Goal: Communication & Community: Answer question/provide support

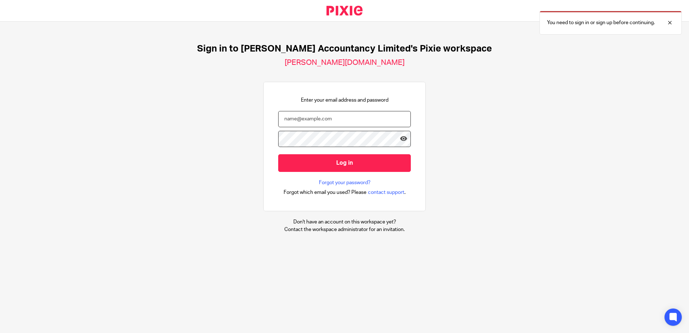
click at [293, 119] on input "email" at bounding box center [344, 119] width 133 height 16
type input "[PERSON_NAME][EMAIL_ADDRESS][DOMAIN_NAME]"
click at [278, 154] on input "Log in" at bounding box center [344, 163] width 133 height 18
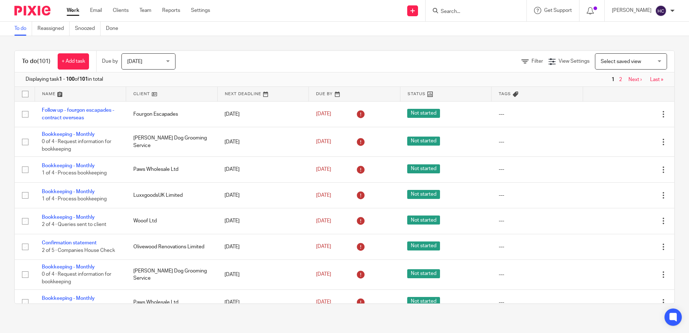
click at [104, 9] on ul "Work Email Clients Team Reports Settings" at bounding box center [144, 10] width 154 height 7
click at [98, 9] on link "Email" at bounding box center [96, 10] width 12 height 7
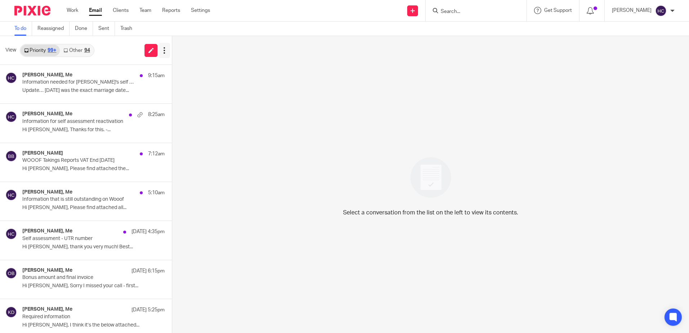
drag, startPoint x: 152, startPoint y: 46, endPoint x: 159, endPoint y: 46, distance: 6.5
click at [152, 46] on link at bounding box center [151, 50] width 13 height 13
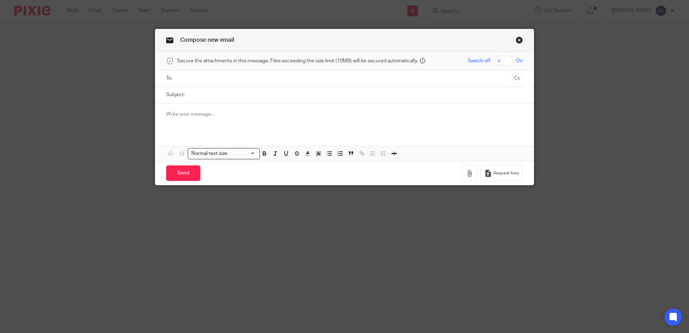
click at [203, 79] on input "text" at bounding box center [344, 78] width 329 height 8
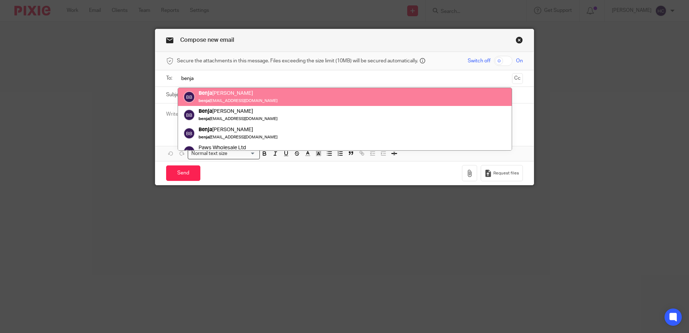
type input "benja"
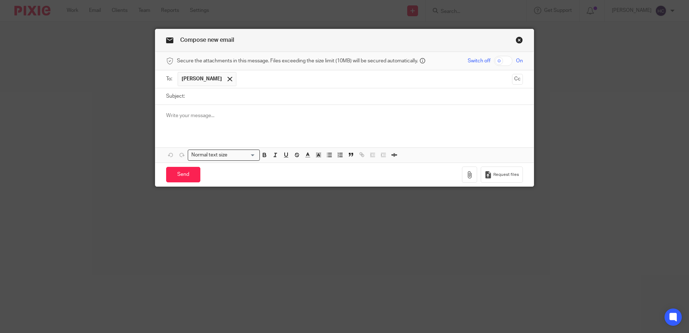
click at [214, 98] on input "Subject:" at bounding box center [356, 96] width 334 height 16
type input "Paws - receipts and invoices needed"
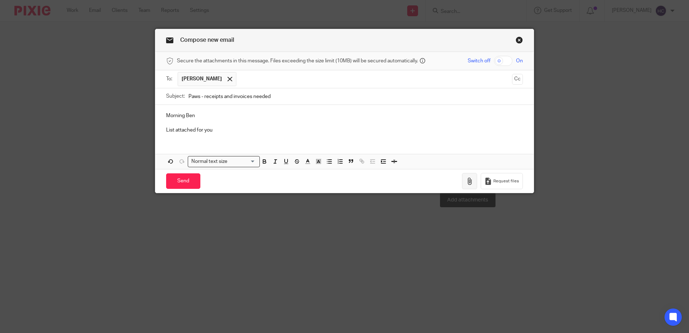
click at [467, 182] on icon "button" at bounding box center [469, 181] width 7 height 7
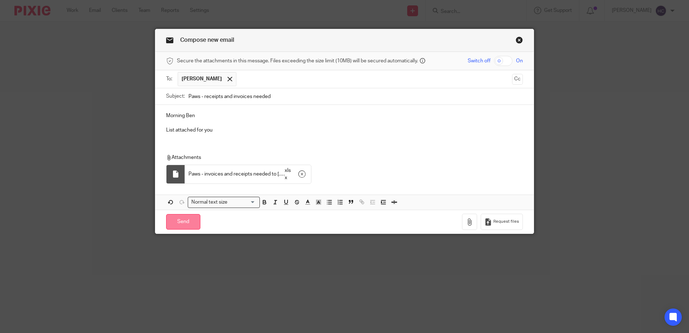
click at [189, 222] on input "Send" at bounding box center [183, 221] width 34 height 15
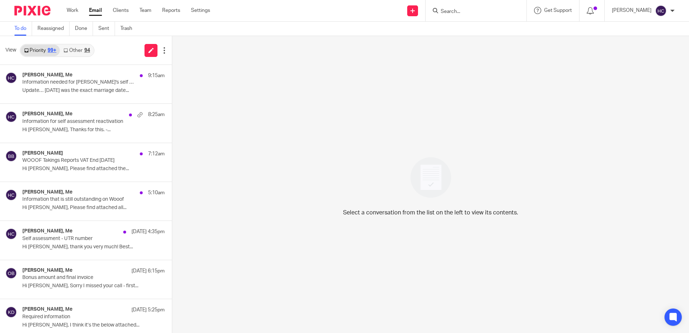
click at [89, 40] on div "View Priority 99+ Other 94" at bounding box center [86, 50] width 172 height 29
click at [86, 47] on link "Other 94" at bounding box center [77, 51] width 34 height 12
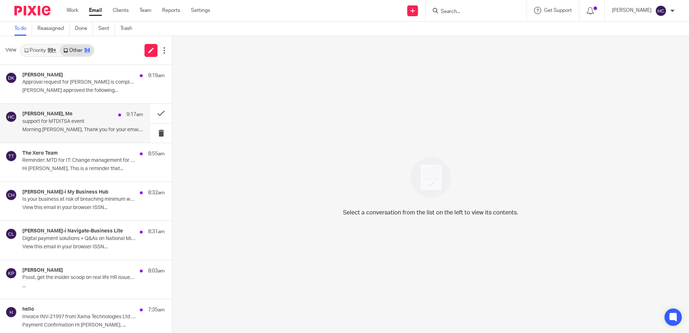
click at [82, 121] on p "support for MTDITSA event" at bounding box center [70, 122] width 97 height 6
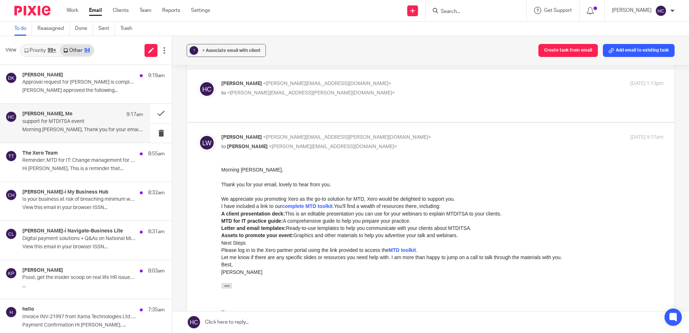
scroll to position [36, 0]
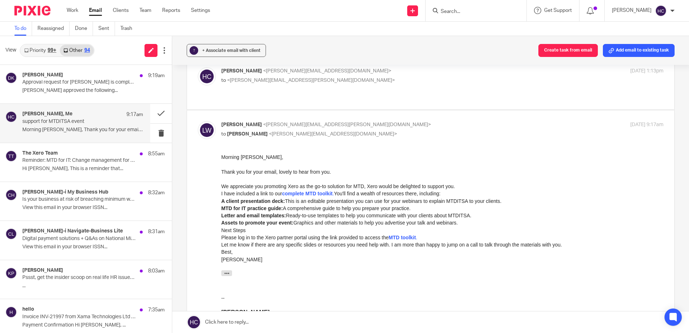
drag, startPoint x: 244, startPoint y: 322, endPoint x: 241, endPoint y: 320, distance: 4.4
click at [244, 322] on link at bounding box center [430, 322] width 517 height 22
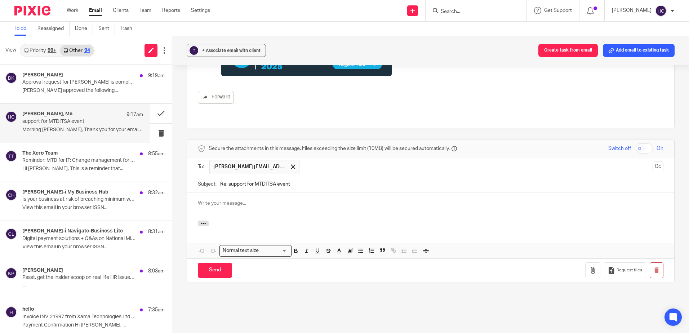
scroll to position [0, 0]
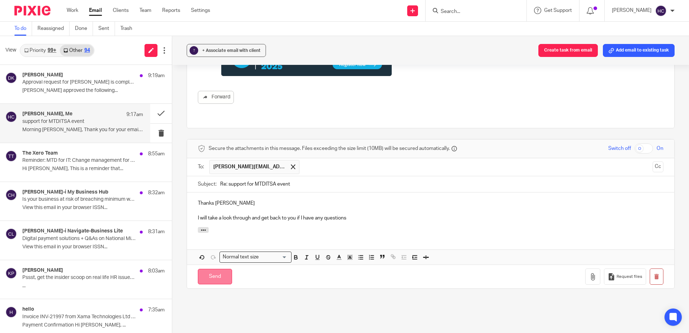
click at [217, 269] on input "Send" at bounding box center [215, 276] width 34 height 15
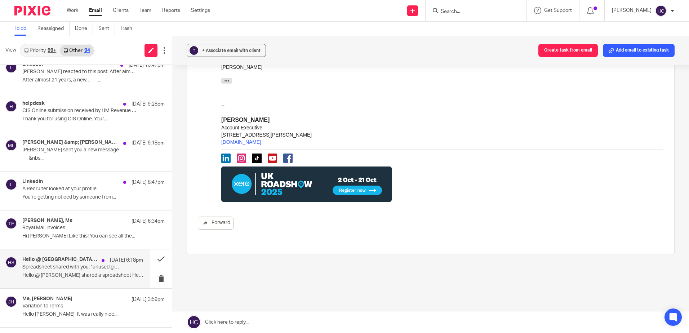
scroll to position [541, 0]
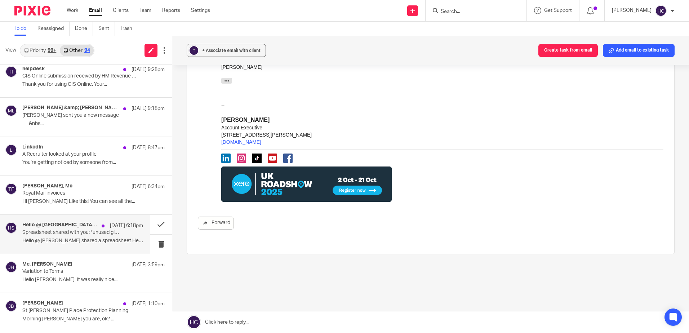
click at [58, 238] on p "Hello @ Larkswold shared a spreadsheet Hello..." at bounding box center [82, 241] width 121 height 6
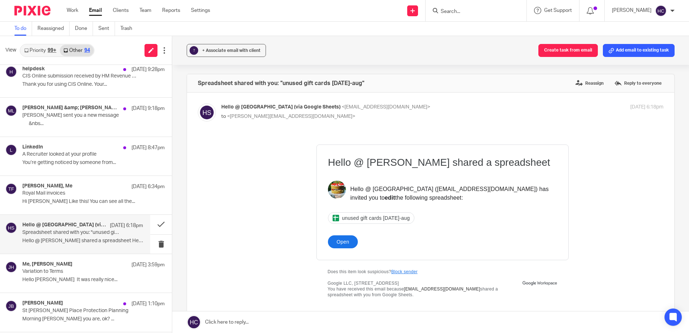
scroll to position [0, 0]
click at [391, 217] on span "unused gift cards 2025 jan-aug" at bounding box center [376, 218] width 68 height 6
click at [152, 50] on icon at bounding box center [151, 50] width 5 height 5
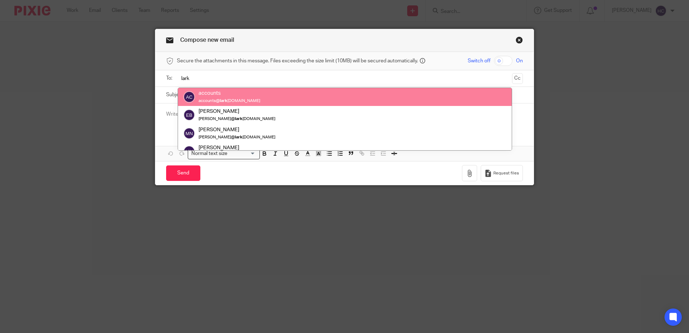
type input "lark"
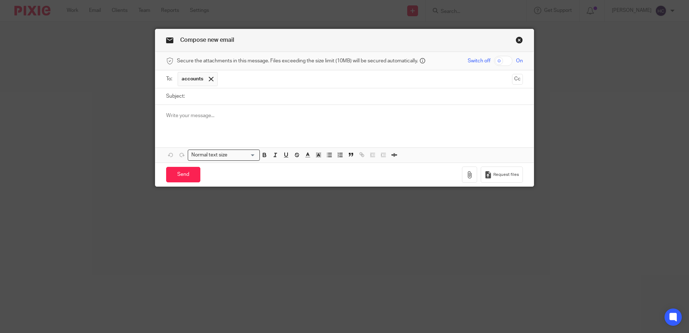
click at [258, 83] on input "text" at bounding box center [365, 79] width 288 height 14
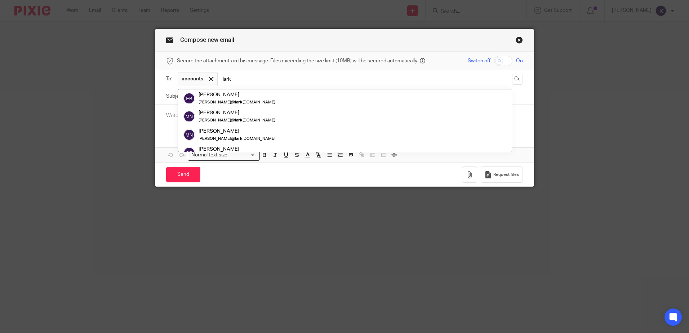
type input "lark"
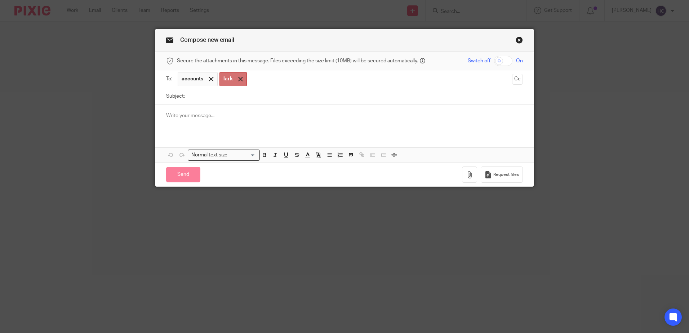
click at [239, 79] on span at bounding box center [240, 79] width 5 height 5
click at [239, 79] on input "text" at bounding box center [365, 79] width 288 height 14
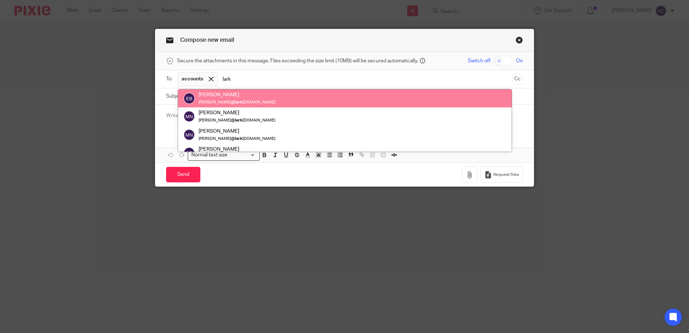
type input "lark"
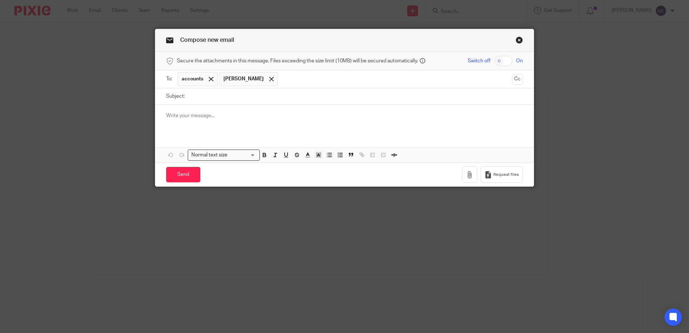
click at [289, 80] on input "text" at bounding box center [396, 79] width 228 height 14
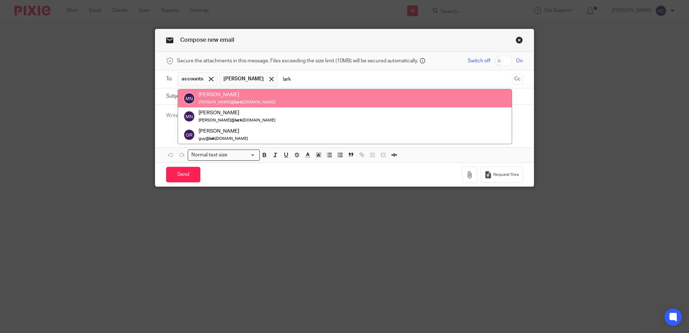
type input "lark"
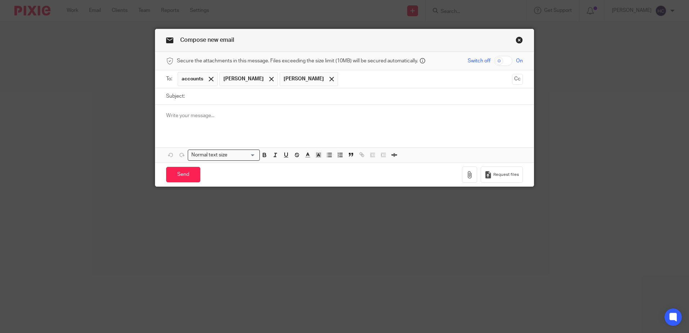
click at [256, 97] on input "Subject:" at bounding box center [356, 96] width 334 height 16
type input "Gift vouchers and monthly expenses"
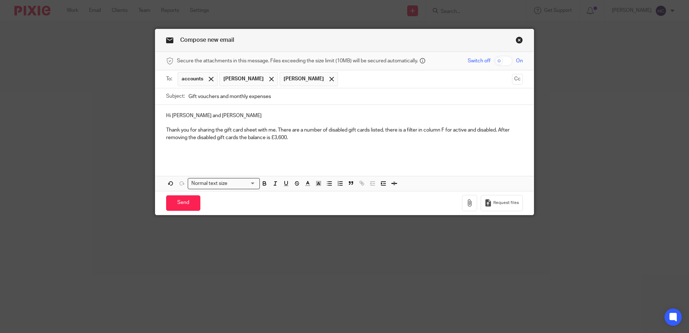
click at [245, 154] on p at bounding box center [344, 152] width 357 height 7
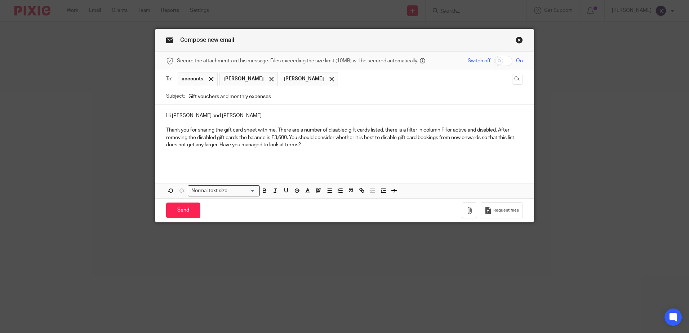
drag, startPoint x: 297, startPoint y: 146, endPoint x: 218, endPoint y: 146, distance: 78.6
click at [218, 146] on p "Thank you for sharing the gift card sheet with me. There are a number of disabl…" at bounding box center [344, 138] width 357 height 22
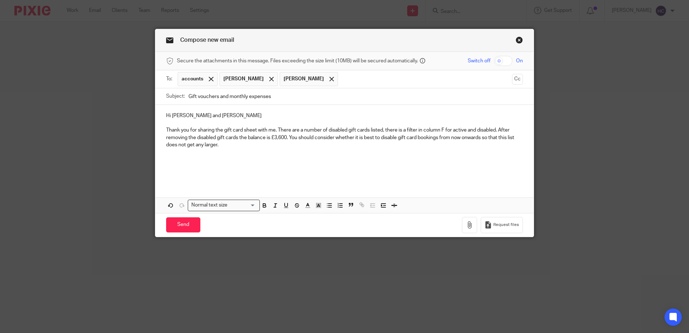
click at [186, 169] on p at bounding box center [344, 166] width 357 height 7
click at [315, 165] on p at bounding box center [344, 166] width 357 height 7
click at [306, 156] on p "The average monthly overheads of the business are" at bounding box center [344, 159] width 357 height 7
click at [309, 158] on p "The average monthly overheads of the business are £5,400." at bounding box center [344, 159] width 357 height 7
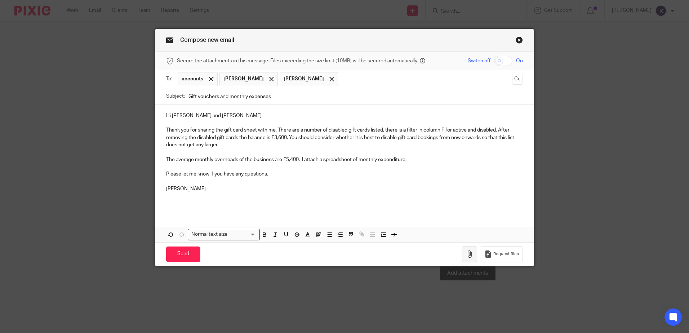
click at [466, 252] on icon "button" at bounding box center [469, 254] width 7 height 7
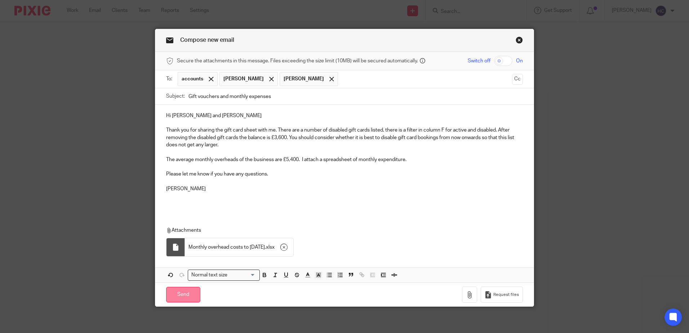
click at [187, 295] on input "Send" at bounding box center [183, 294] width 34 height 15
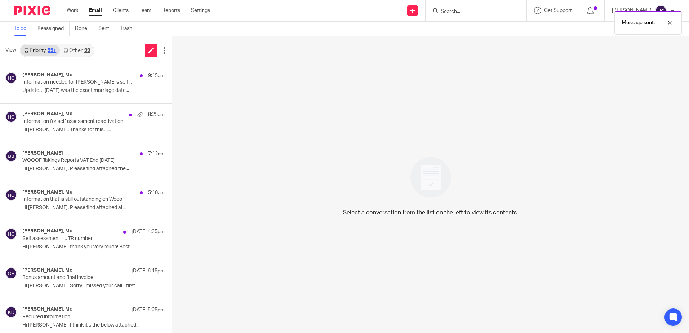
click at [75, 52] on link "Other 99" at bounding box center [77, 51] width 34 height 12
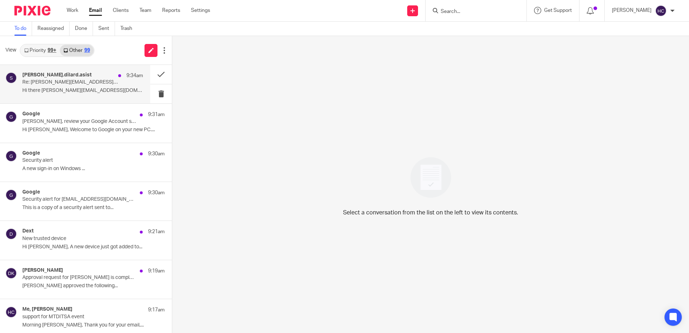
click at [77, 85] on p "Re: [PERSON_NAME][EMAIL_ADDRESS][DOMAIN_NAME] - Accounting/Tax` & Payroll Servi…" at bounding box center [70, 82] width 97 height 6
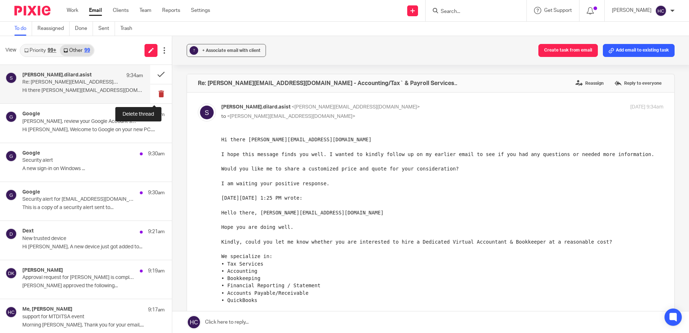
click at [155, 97] on button at bounding box center [161, 93] width 22 height 19
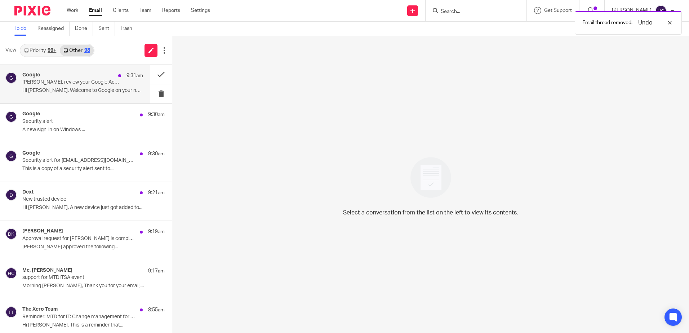
click at [38, 89] on p "Hi [PERSON_NAME], Welcome to Google on your new PC...." at bounding box center [82, 91] width 121 height 6
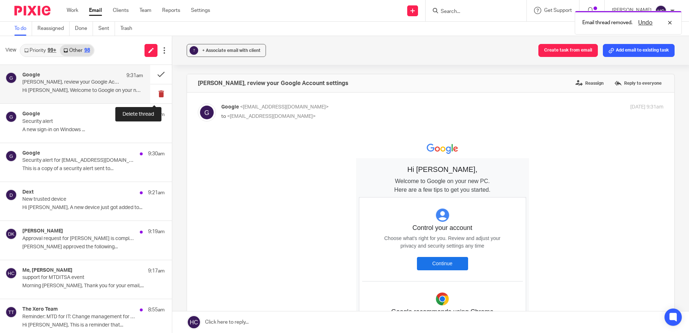
click at [156, 95] on button at bounding box center [161, 93] width 22 height 19
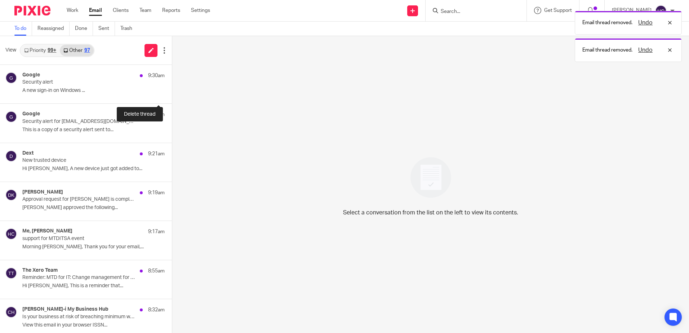
click at [172, 95] on button at bounding box center [175, 93] width 6 height 19
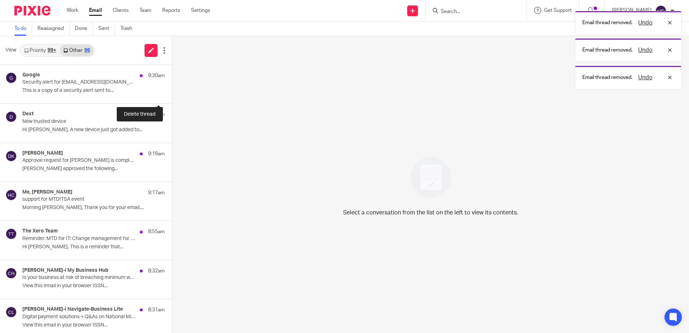
click at [172, 95] on button at bounding box center [175, 93] width 6 height 19
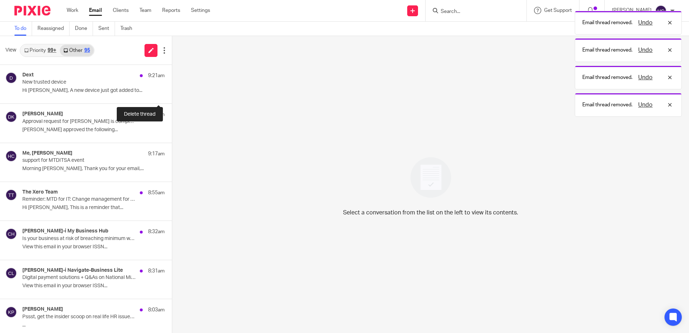
click at [172, 95] on button at bounding box center [175, 93] width 6 height 19
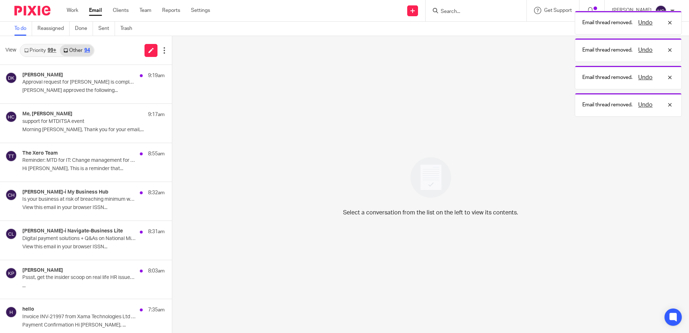
click at [42, 47] on link "Priority 99+" at bounding box center [40, 51] width 39 height 12
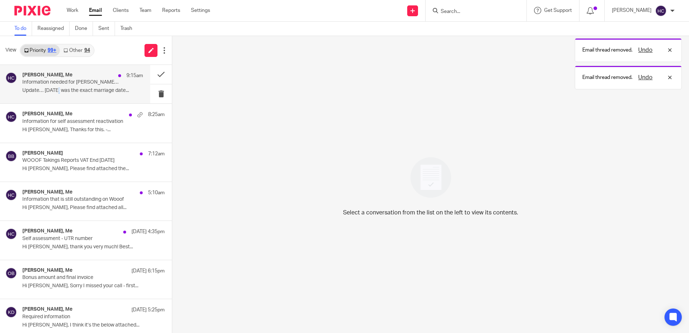
click at [58, 87] on div "[PERSON_NAME][GEOGRAPHIC_DATA], Me 9:15am Information needed for [PERSON_NAME]'…" at bounding box center [82, 84] width 121 height 24
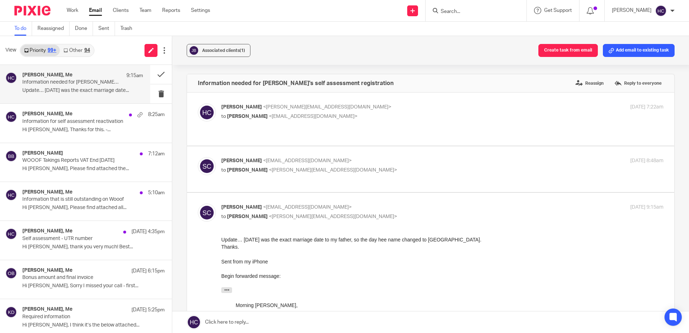
click at [270, 158] on span "<[EMAIL_ADDRESS][DOMAIN_NAME]>" at bounding box center [307, 160] width 89 height 5
checkbox input "true"
